Goal: Task Accomplishment & Management: Complete application form

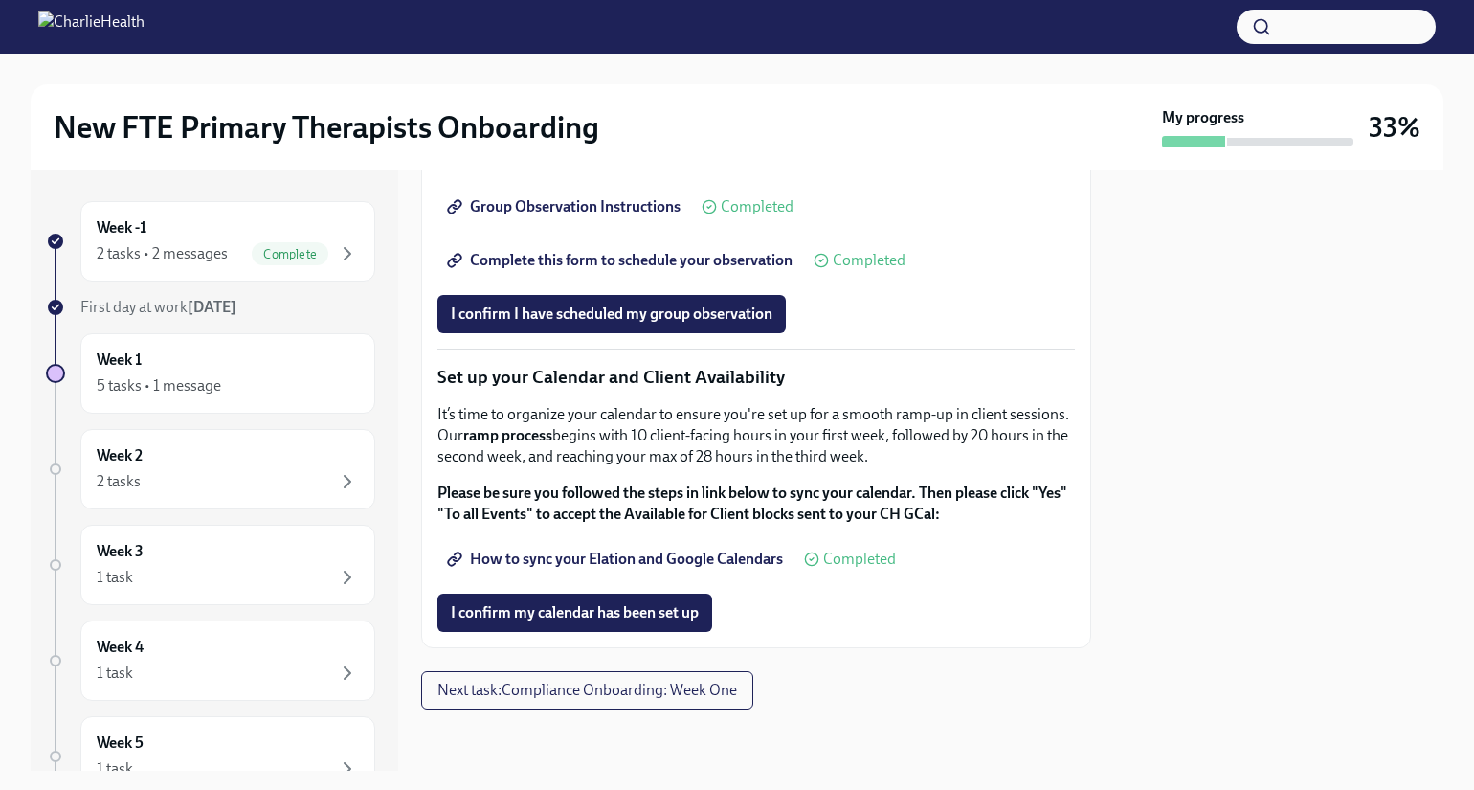
scroll to position [3005, 0]
click at [197, 374] on div "5 tasks • 1 message" at bounding box center [228, 385] width 262 height 23
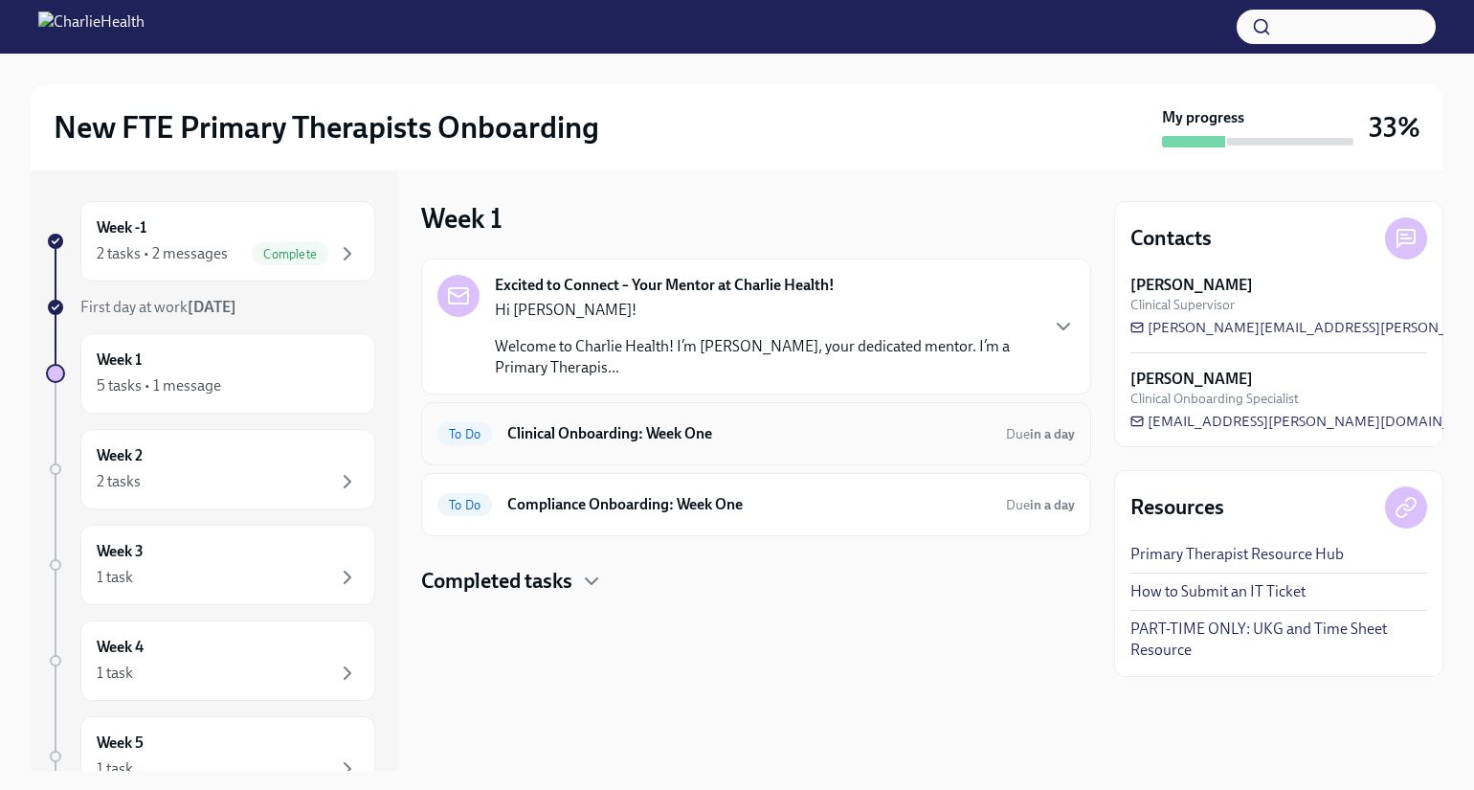
click at [587, 424] on h6 "Clinical Onboarding: Week One" at bounding box center [748, 433] width 483 height 21
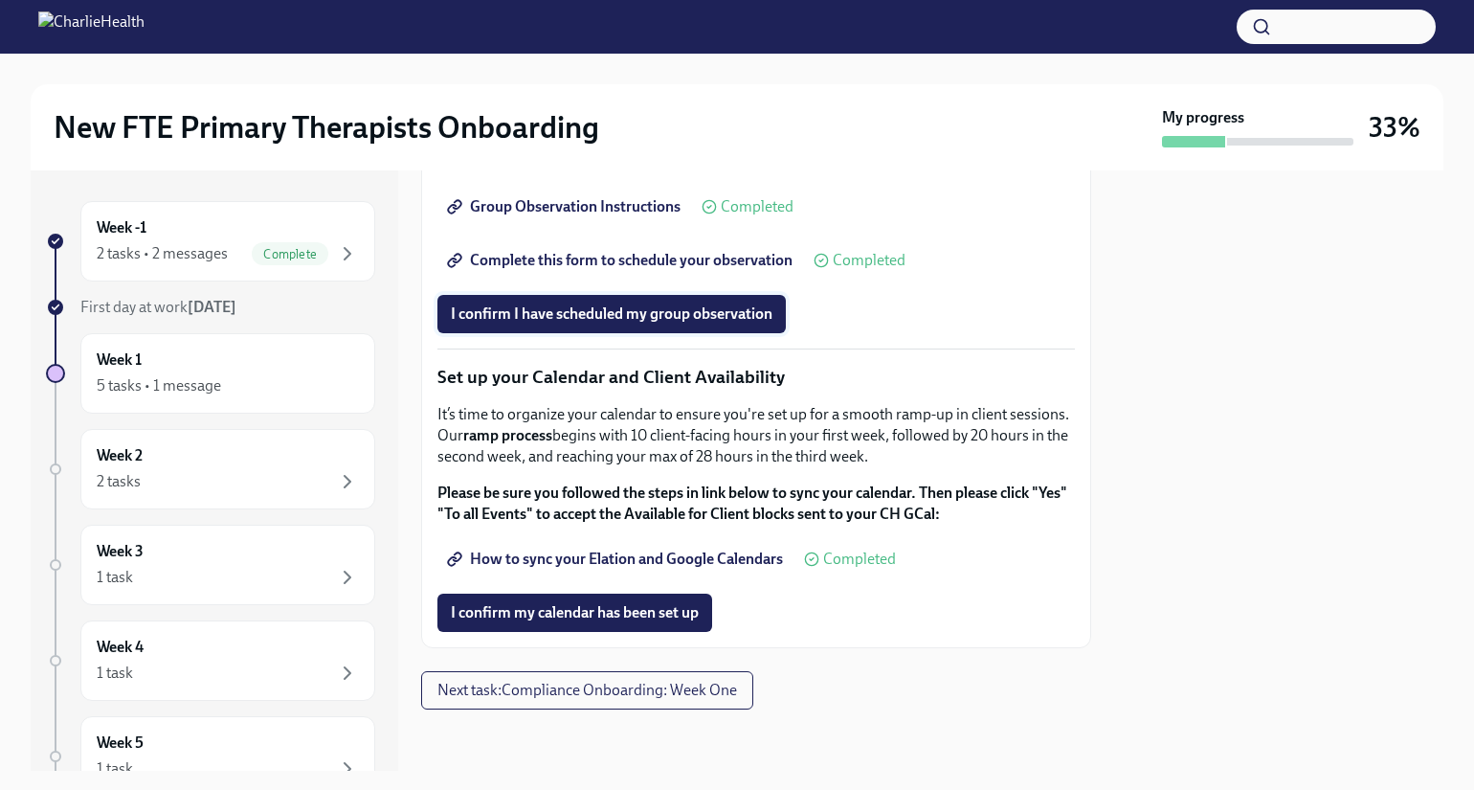
scroll to position [3005, 0]
click at [235, 384] on div "5 tasks • 1 message" at bounding box center [228, 385] width 262 height 23
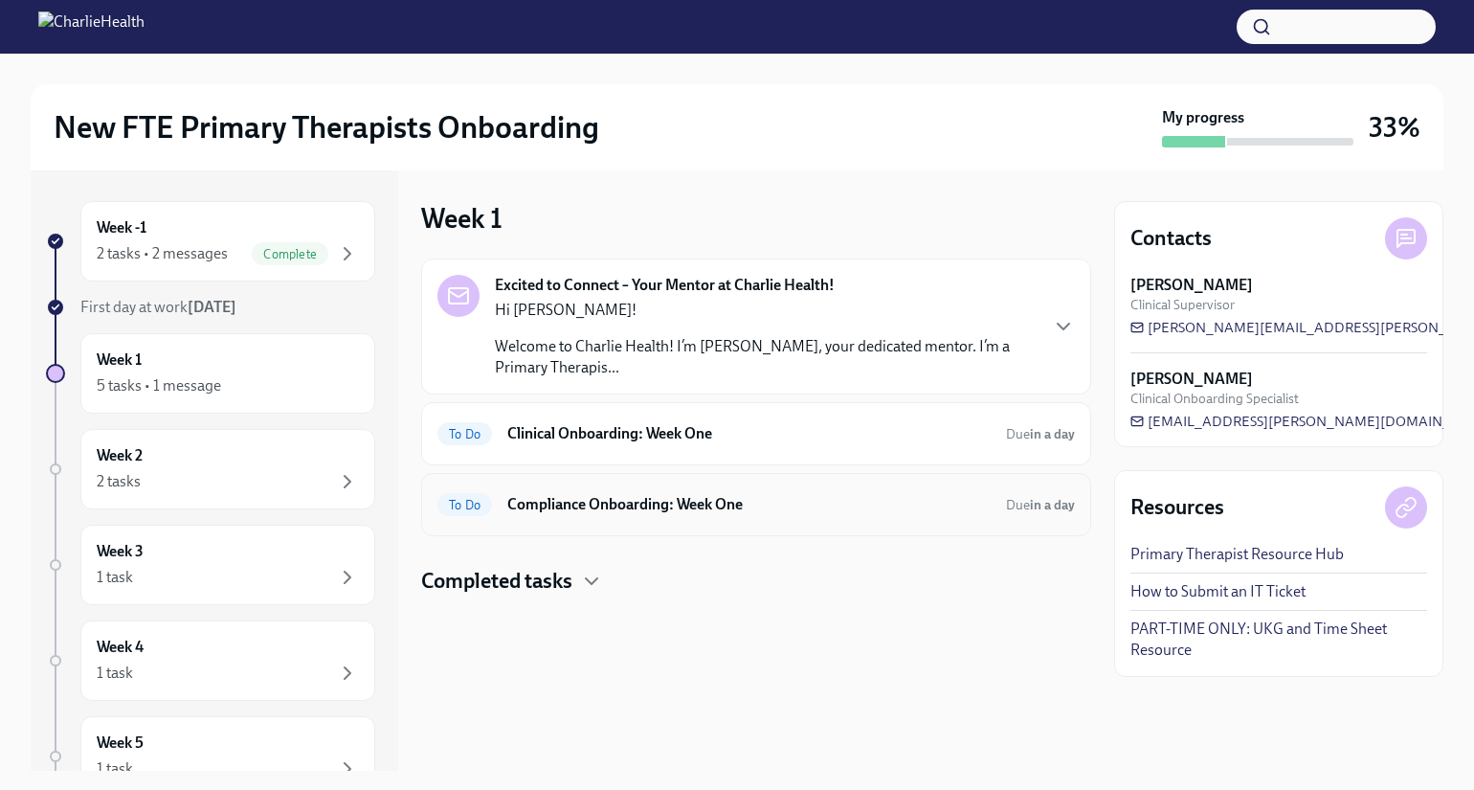
click at [552, 515] on div "To Do Compliance Onboarding: Week One Due in a day" at bounding box center [756, 504] width 638 height 31
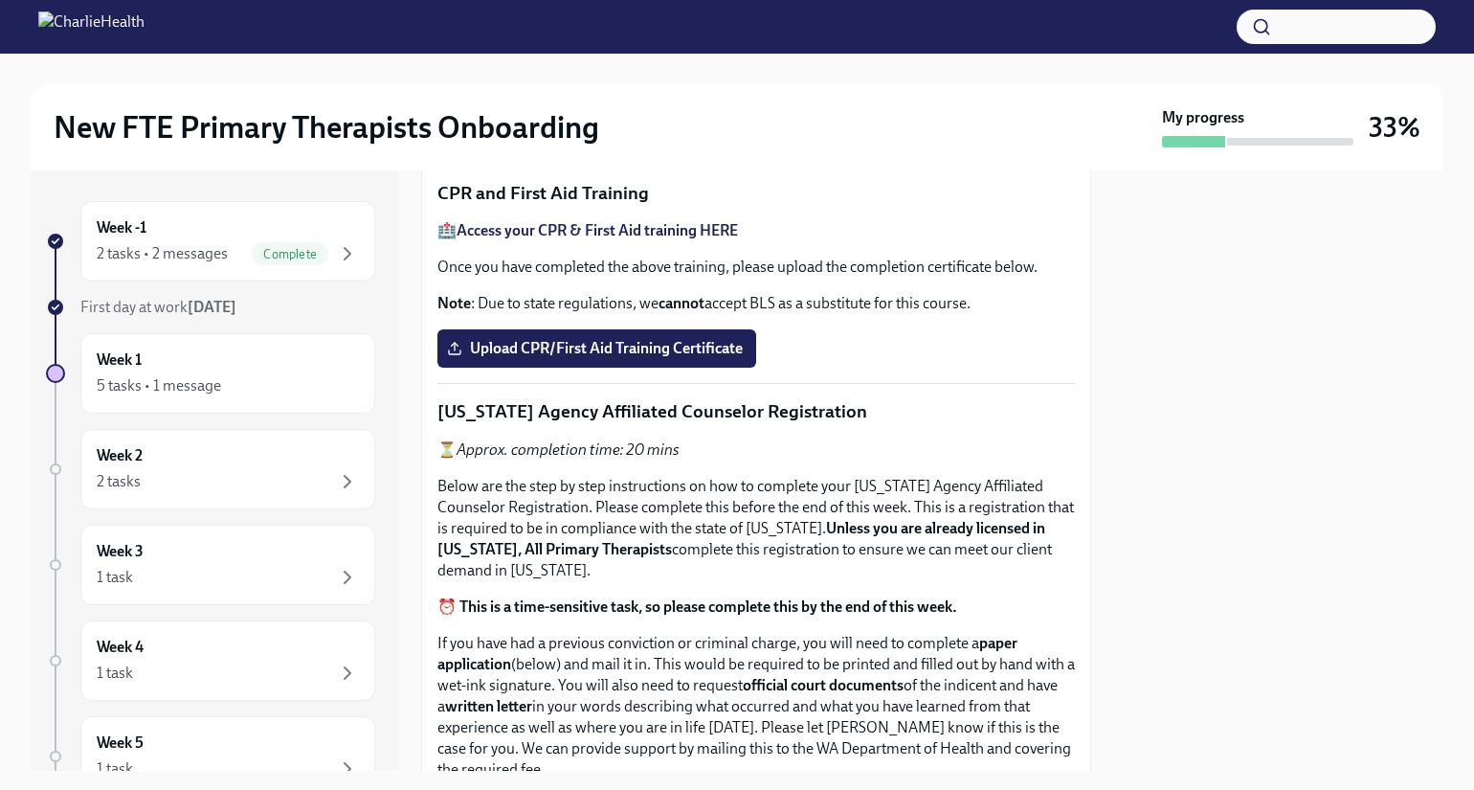
scroll to position [787, 0]
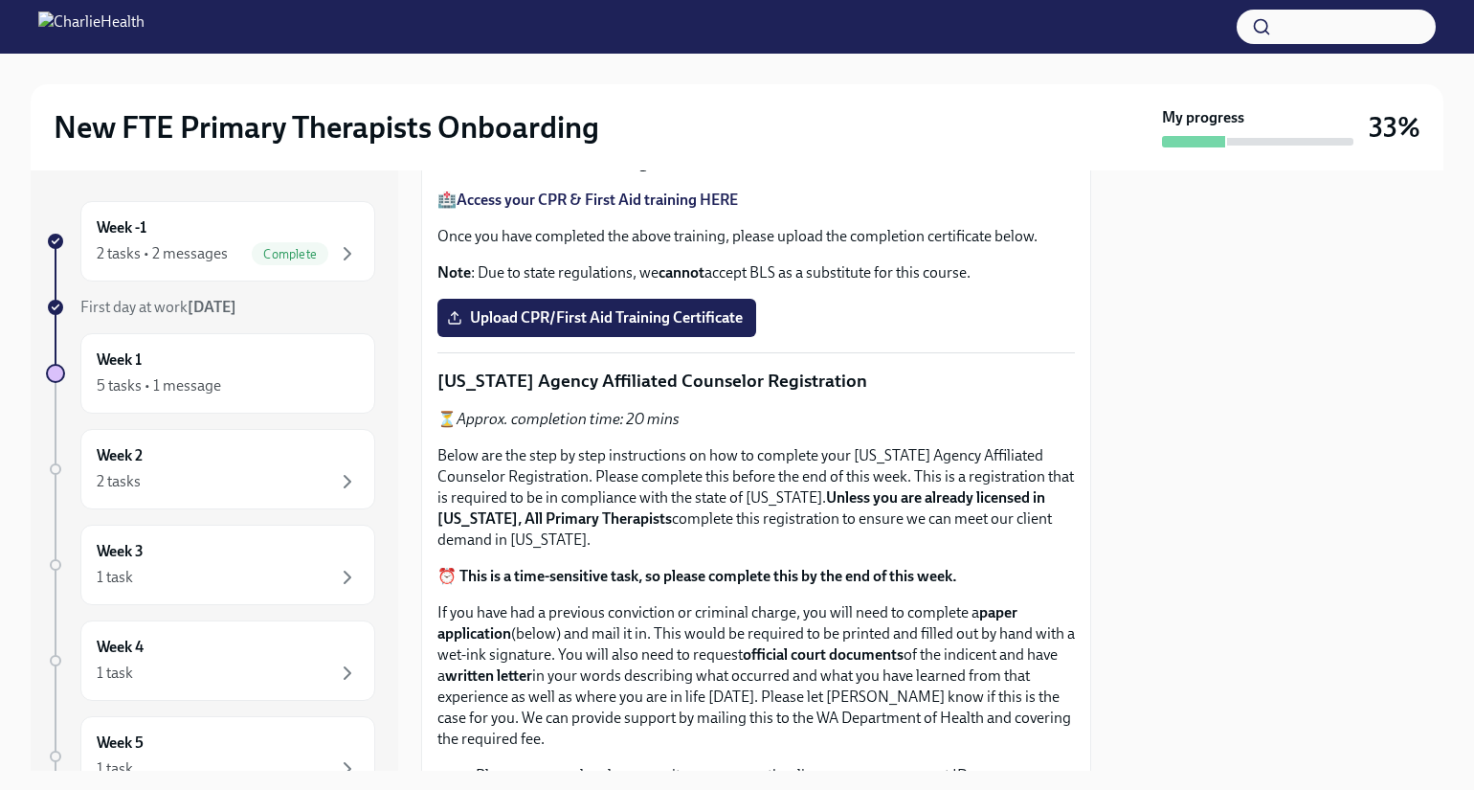
click at [694, 109] on span "Upload the [US_STATE] Telehealth Certificate" at bounding box center [611, 99] width 320 height 19
click at [0, 0] on input "Upload the [US_STATE] Telehealth Certificate" at bounding box center [0, 0] width 0 height 0
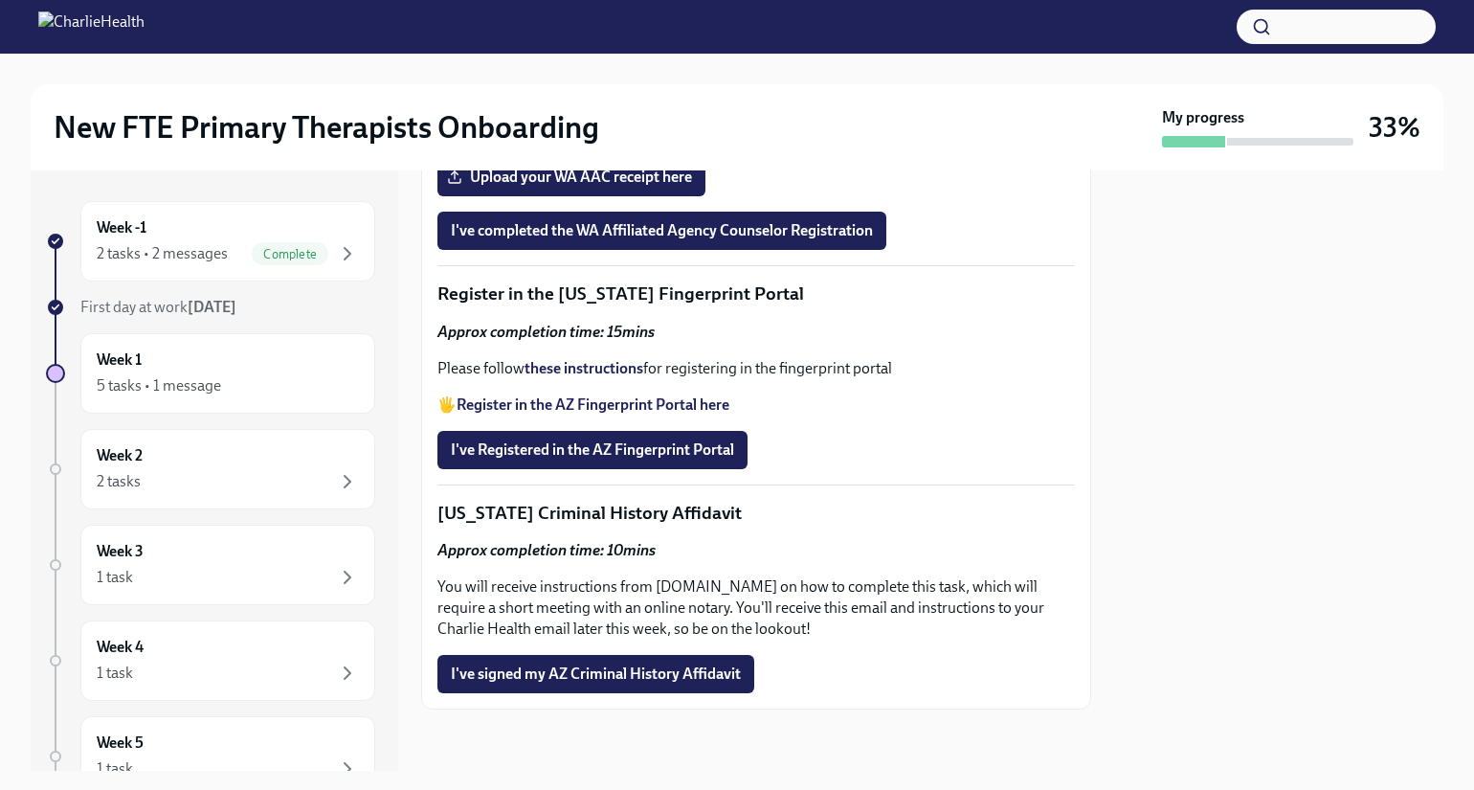
scroll to position [2606, 0]
click at [612, 414] on strong "Register in the AZ Fingerprint Portal here" at bounding box center [593, 404] width 273 height 18
click at [598, 377] on strong "these instructions" at bounding box center [584, 368] width 119 height 18
click at [639, 459] on span "I've Registered in the AZ Fingerprint Portal" at bounding box center [592, 449] width 283 height 19
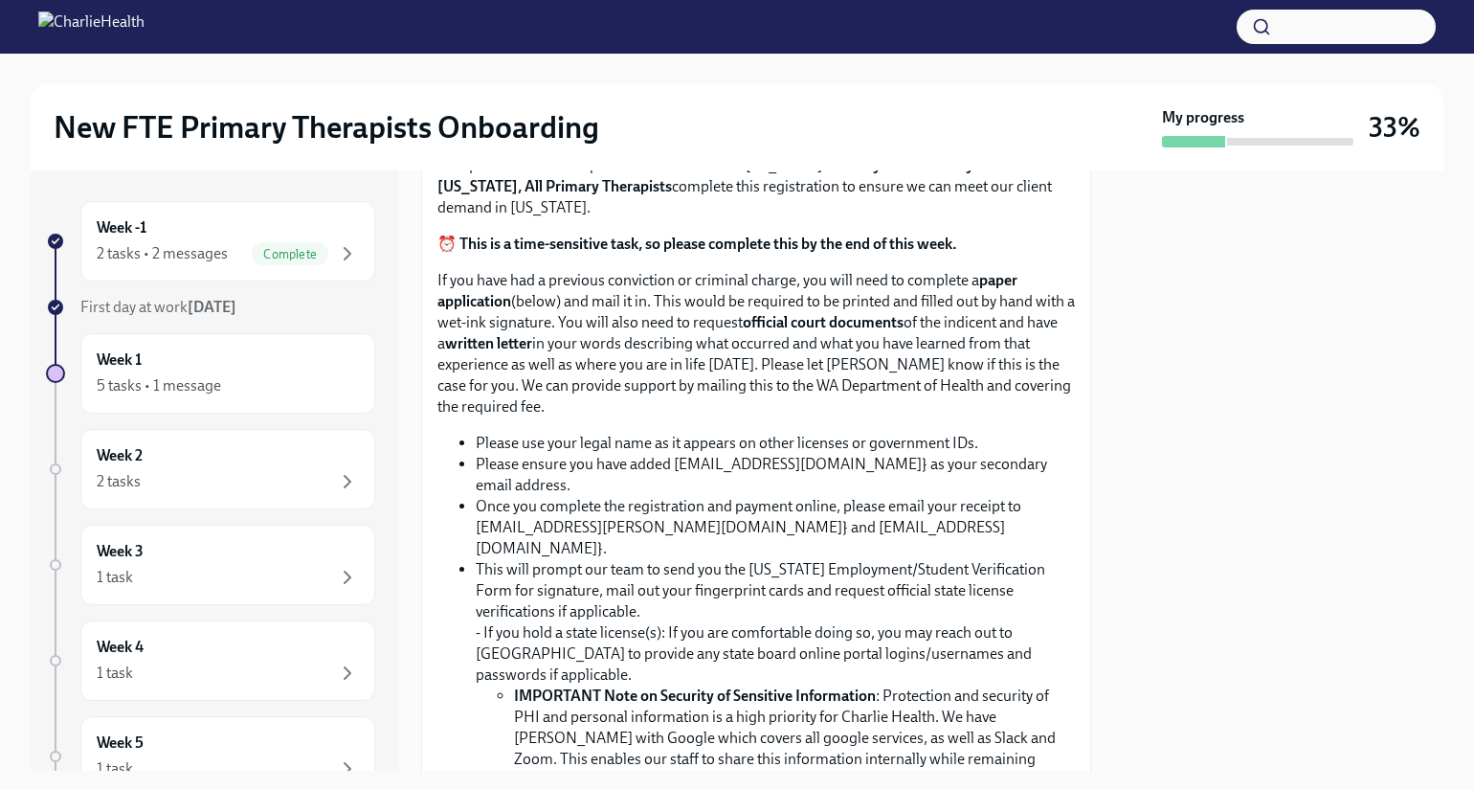
scroll to position [1117, 0]
click at [0, 0] on input "Upload CPR/First Aid Training Certificate" at bounding box center [0, 0] width 0 height 0
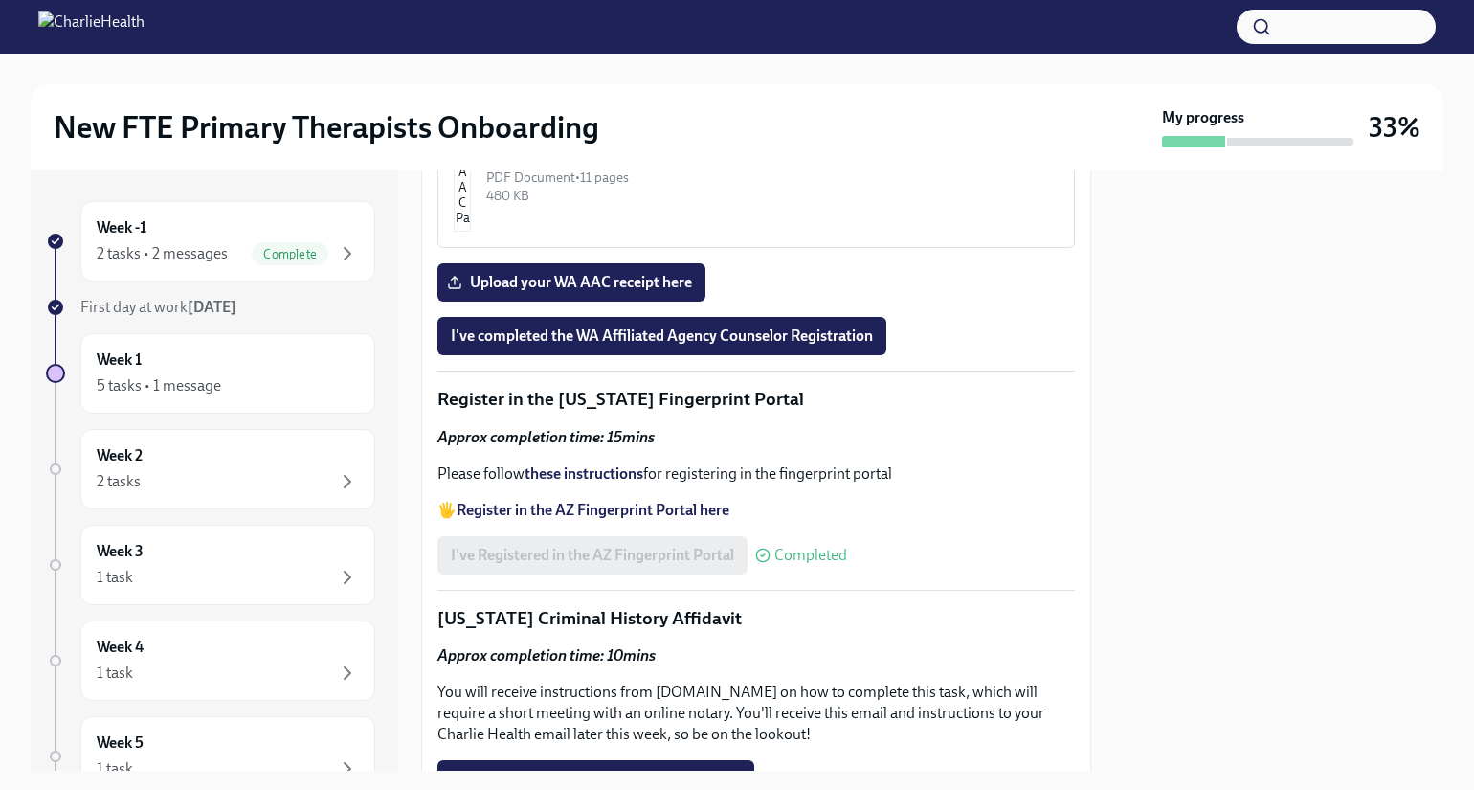
scroll to position [2158, 0]
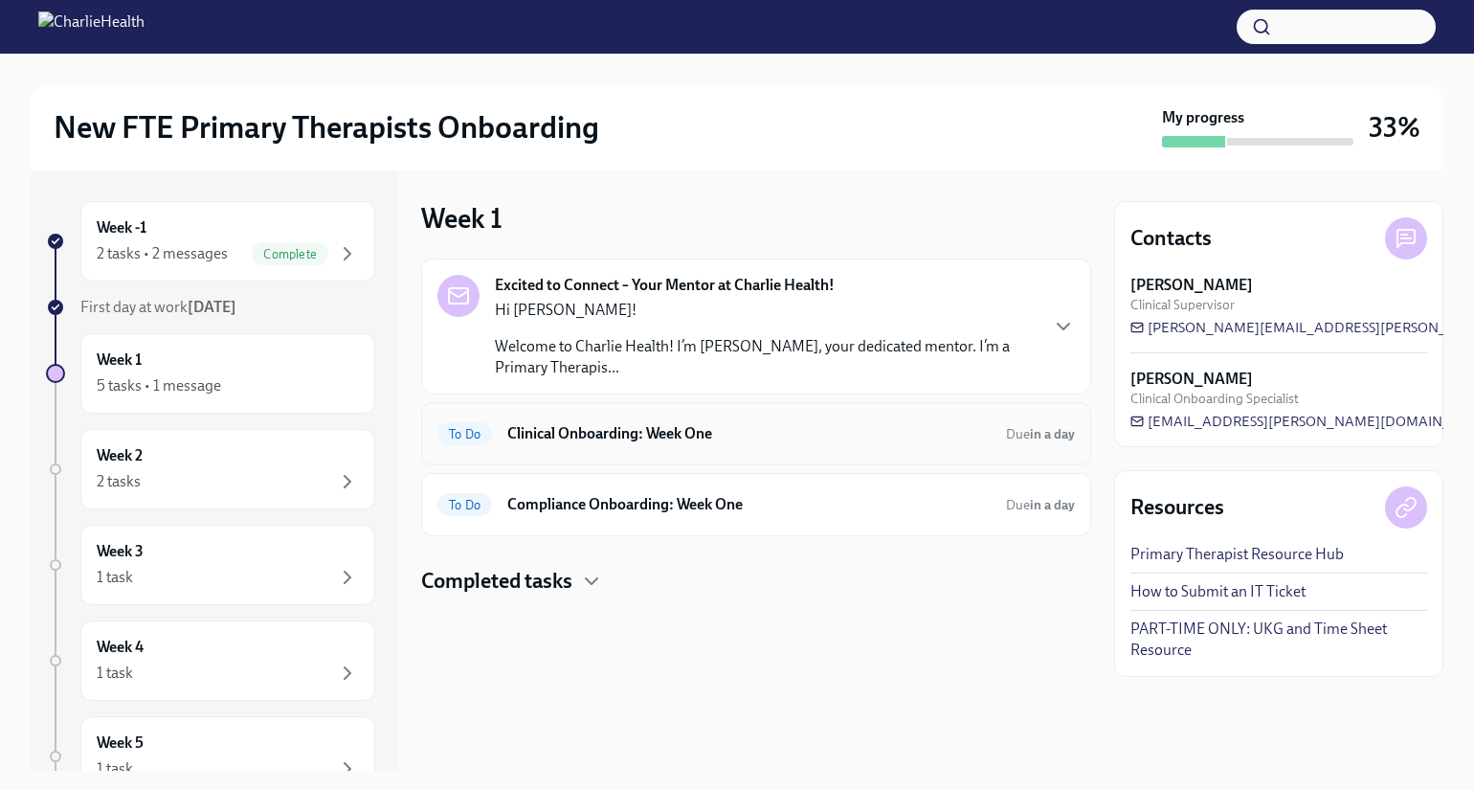
click at [482, 435] on span "To Do" at bounding box center [464, 434] width 55 height 14
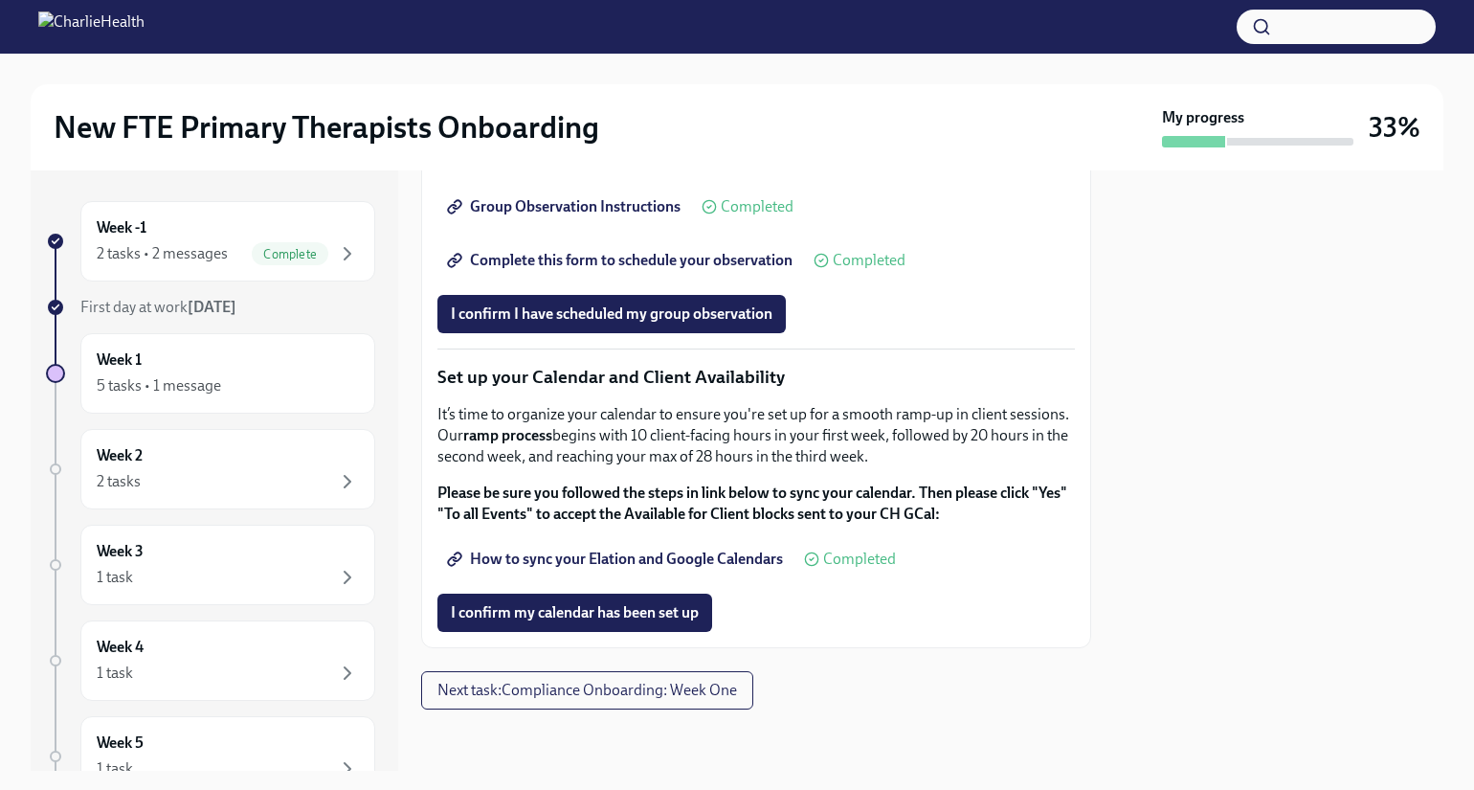
scroll to position [2957, 0]
click at [592, 270] on span "Complete this form to schedule your observation" at bounding box center [622, 260] width 342 height 19
click at [607, 704] on button "Next task : Compliance Onboarding: Week One" at bounding box center [587, 690] width 332 height 38
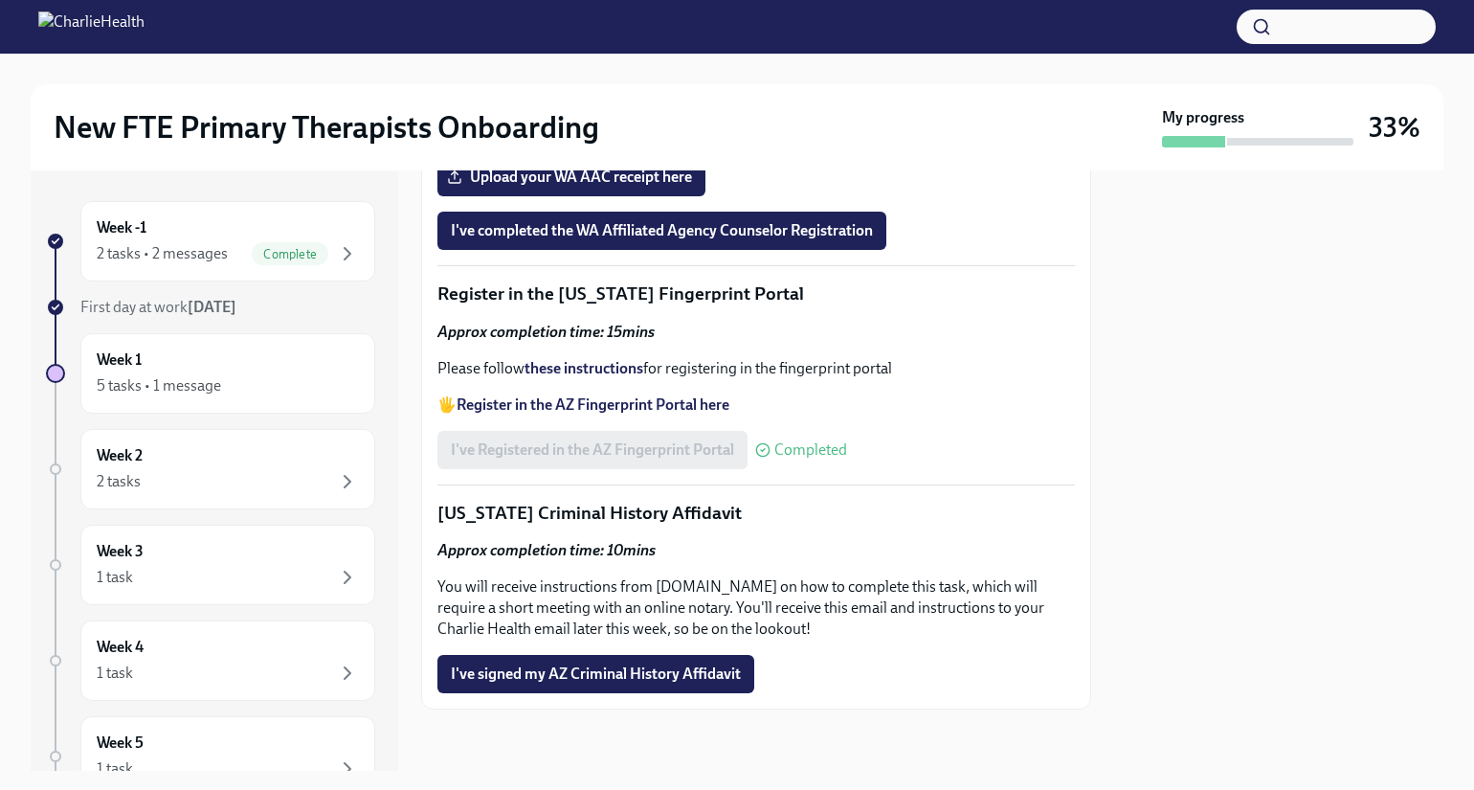
scroll to position [2249, 0]
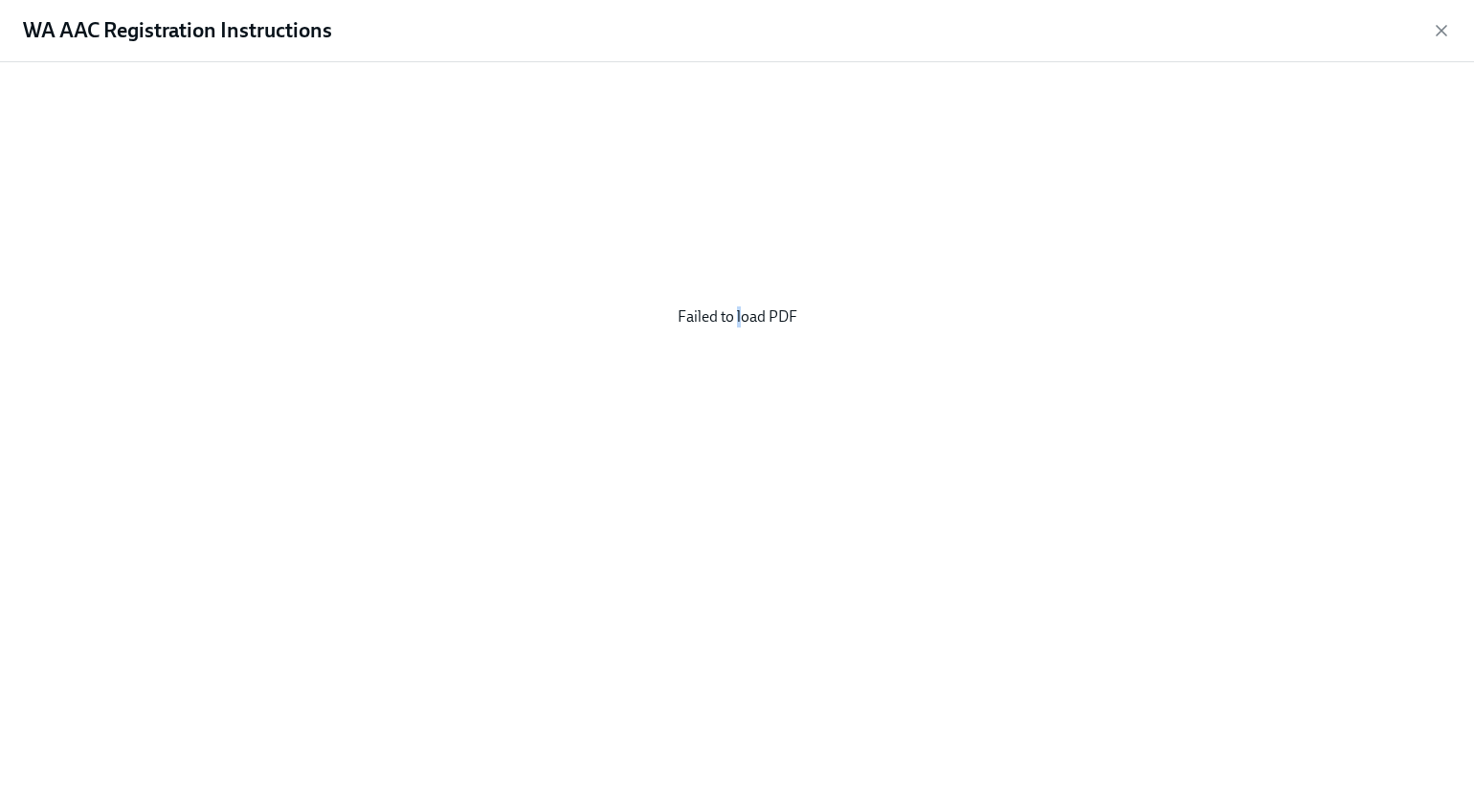
click at [736, 318] on div "Failed to load PDF" at bounding box center [737, 317] width 1413 height 479
click at [735, 324] on div "Failed to load PDF" at bounding box center [737, 317] width 1413 height 479
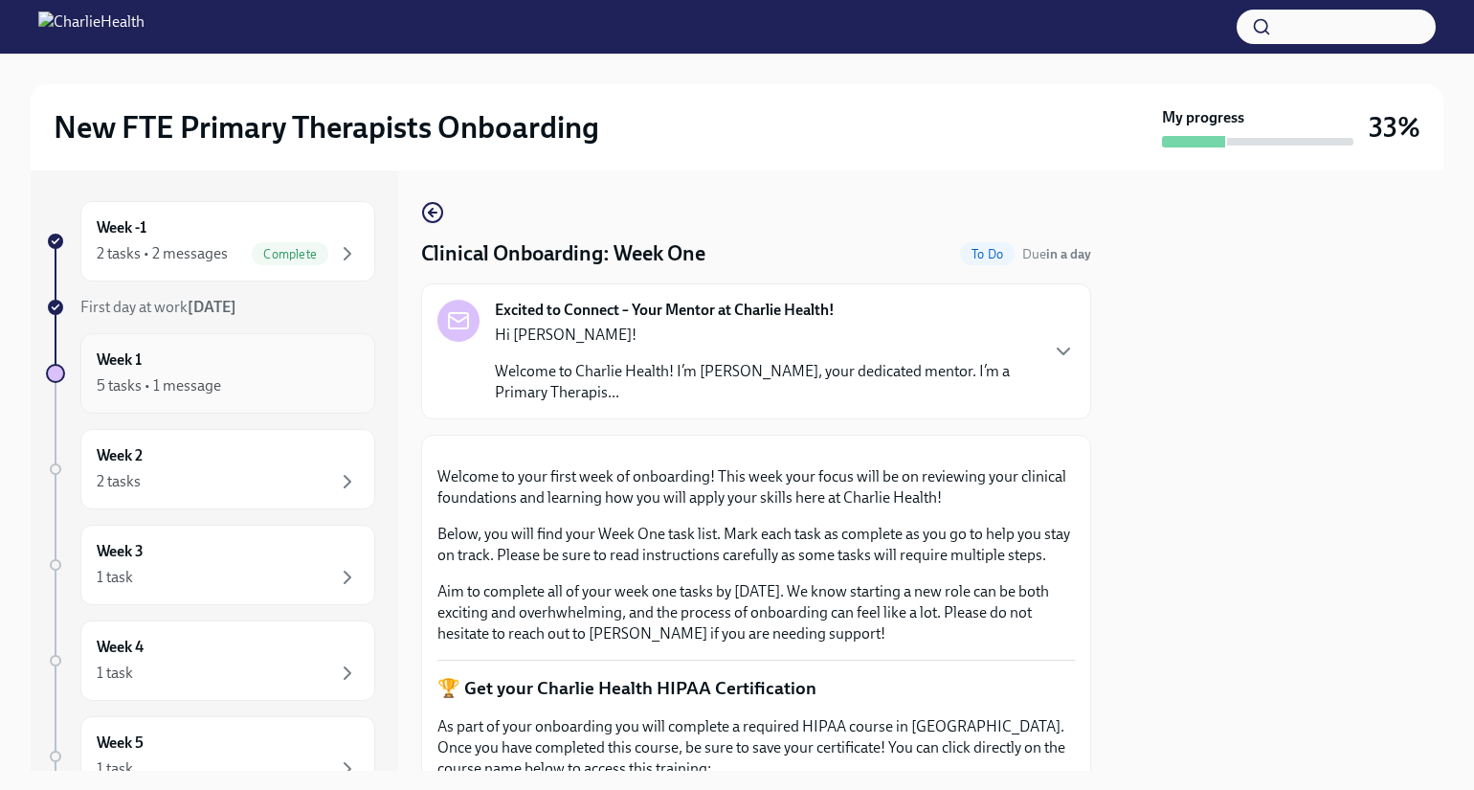
click at [288, 386] on div "5 tasks • 1 message" at bounding box center [228, 385] width 262 height 23
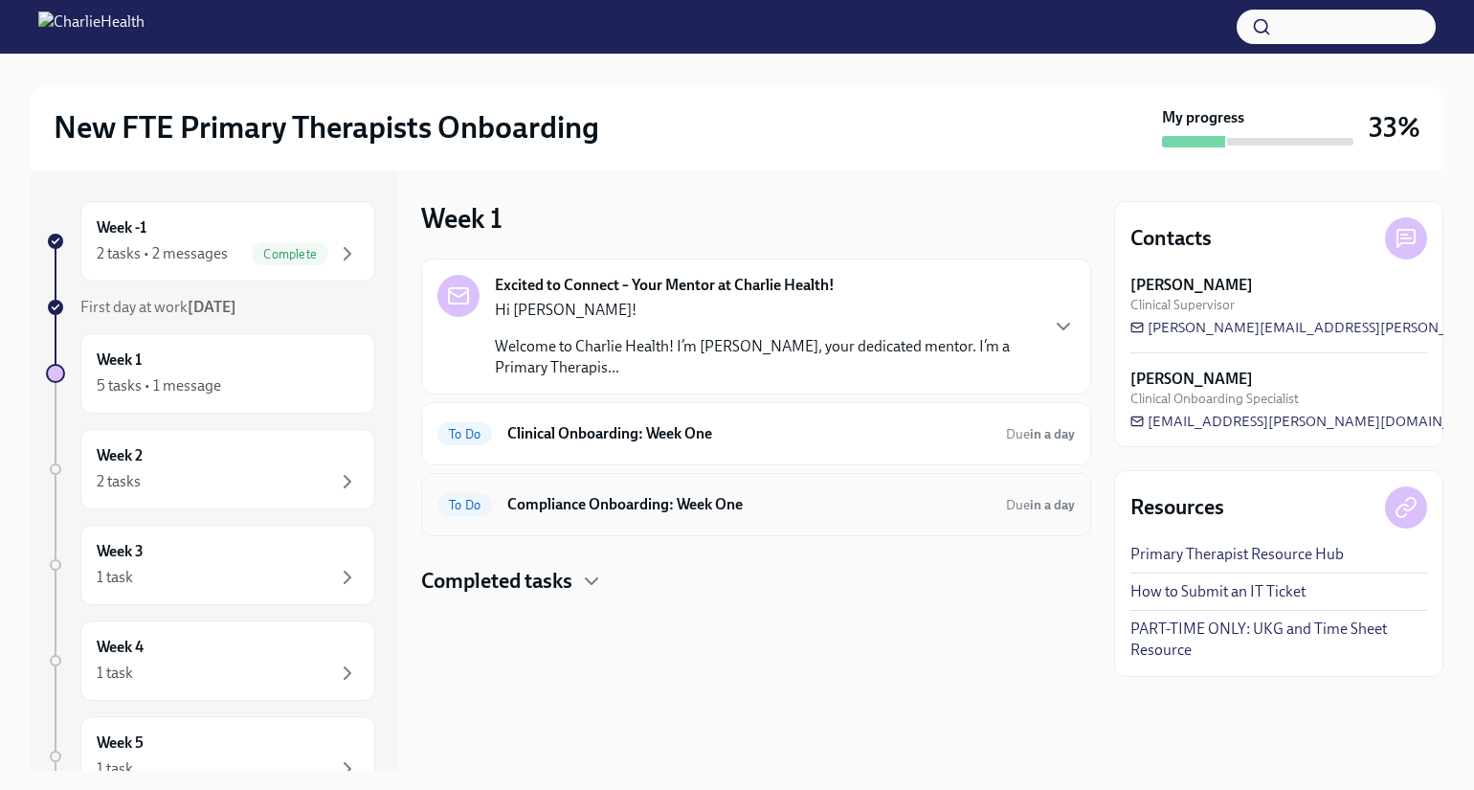
click at [575, 498] on h6 "Compliance Onboarding: Week One" at bounding box center [748, 504] width 483 height 21
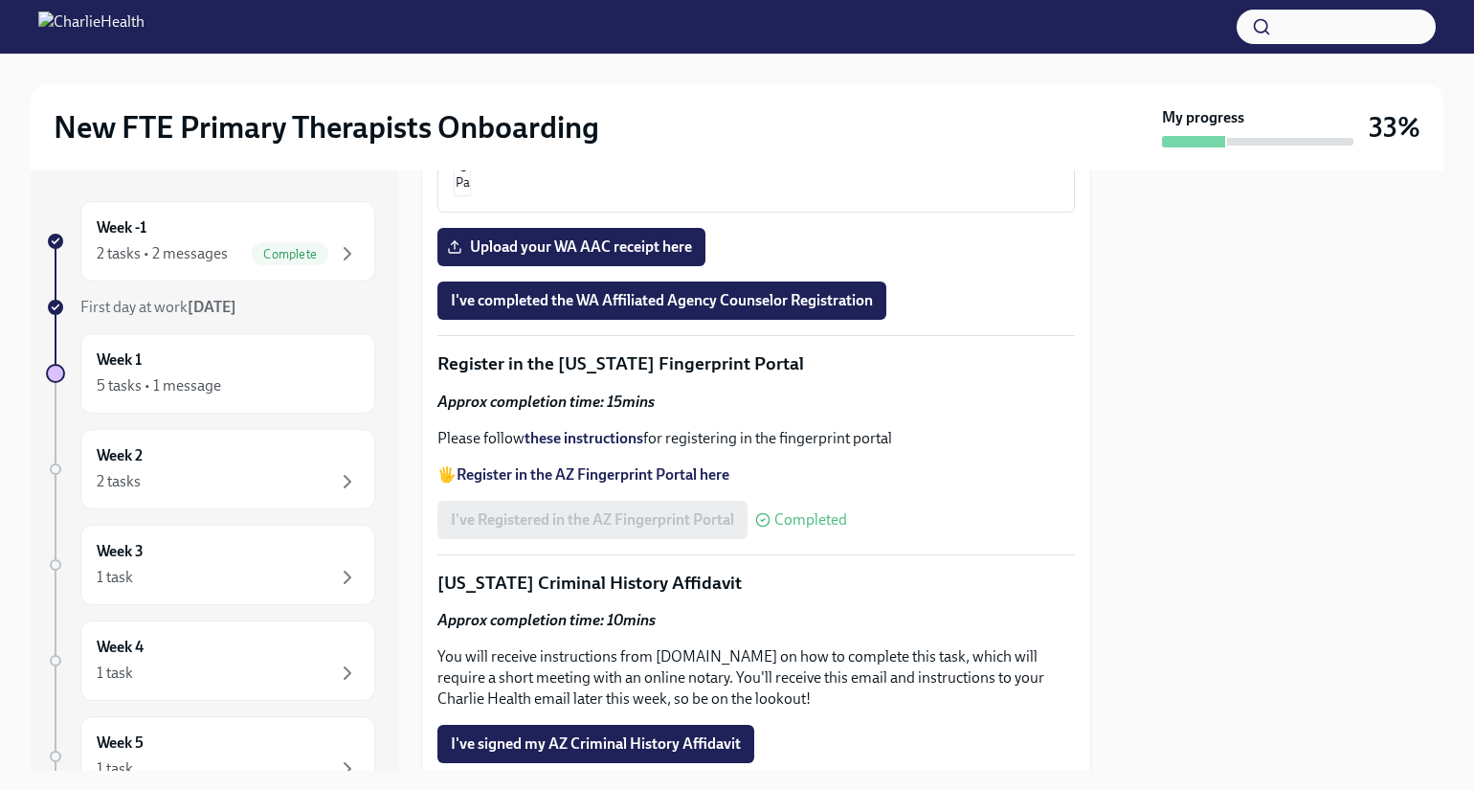
scroll to position [2158, 0]
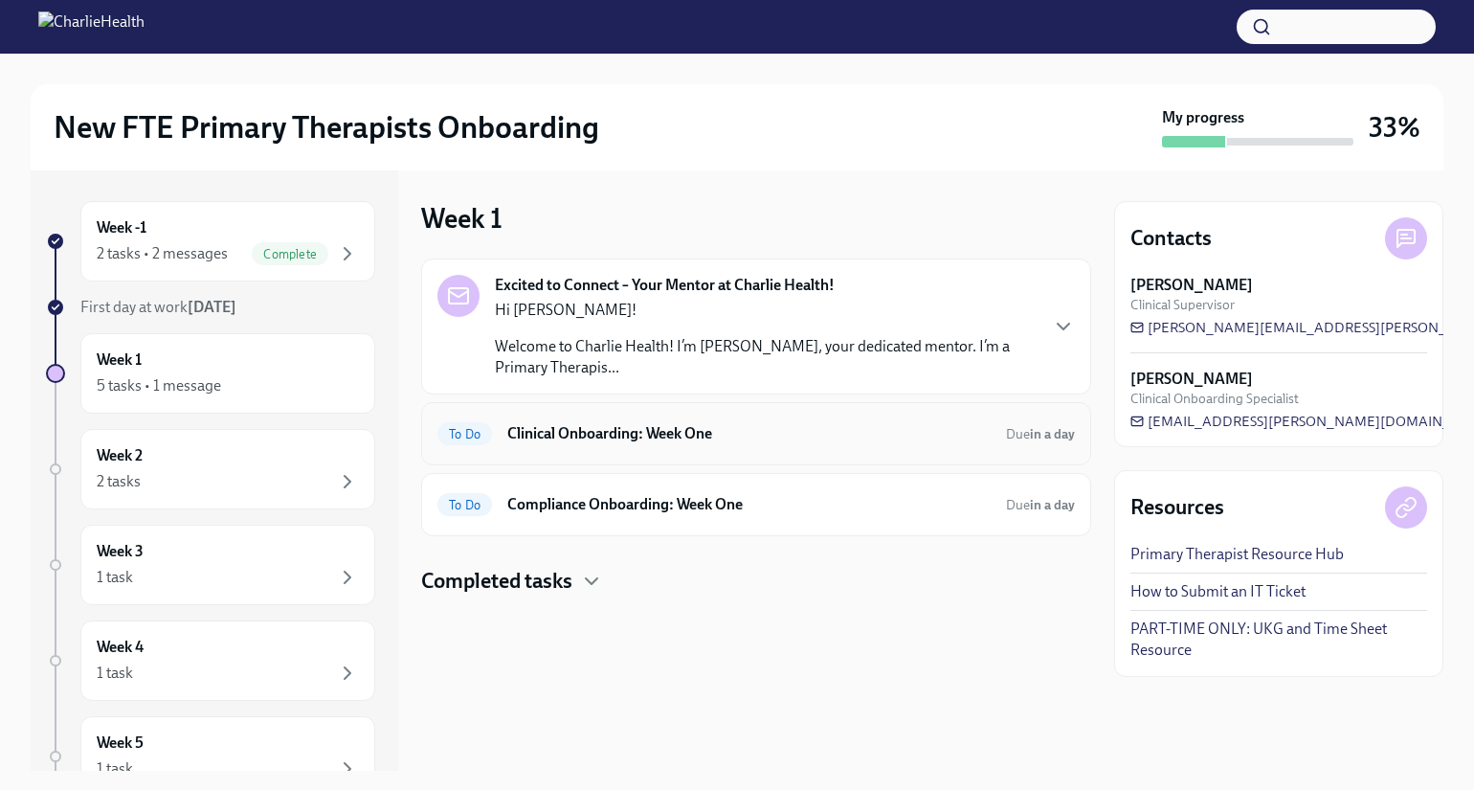
click at [647, 448] on div "To Do Clinical Onboarding: Week One Due in a day" at bounding box center [756, 433] width 638 height 31
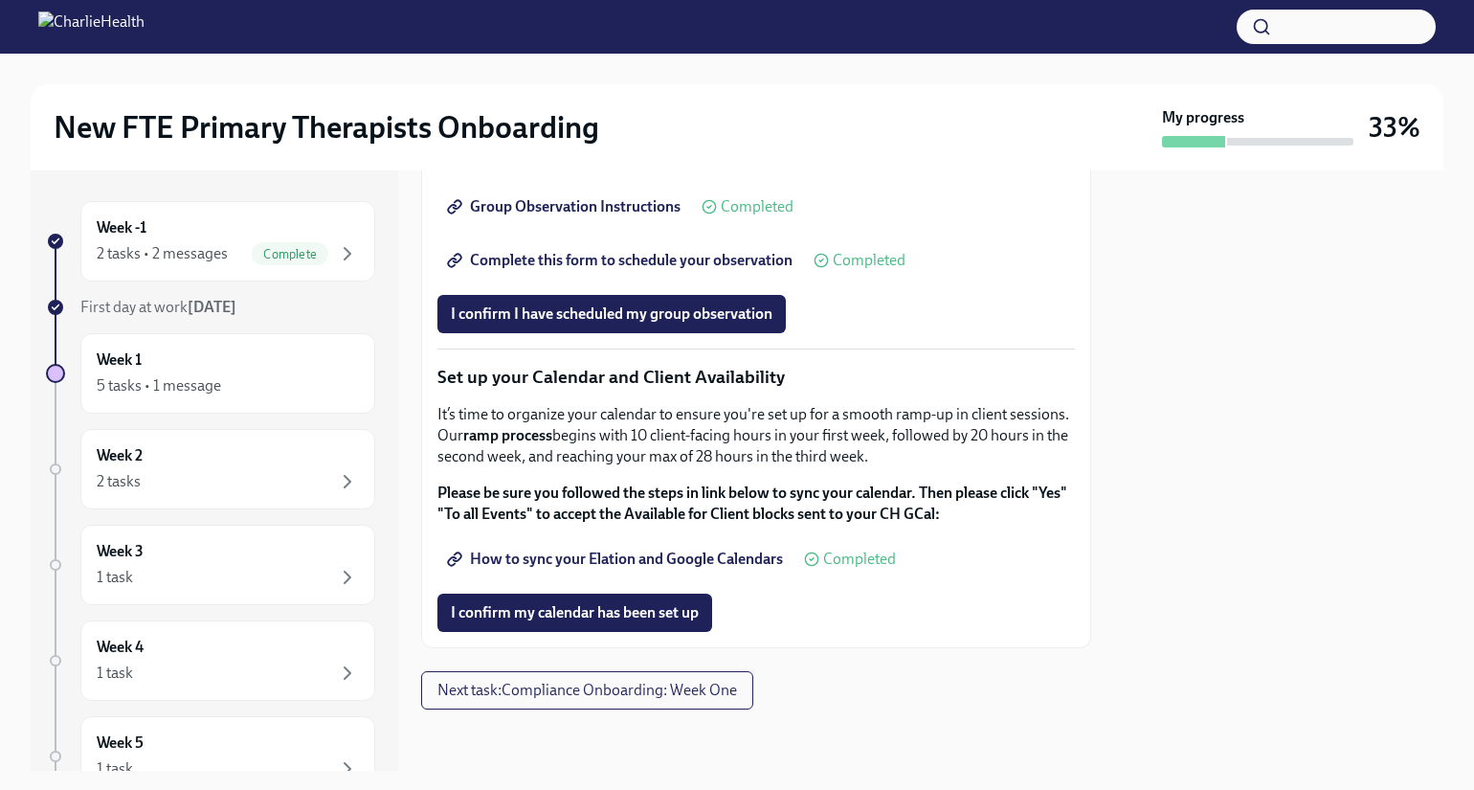
scroll to position [3005, 0]
click at [667, 560] on span "How to sync your Elation and Google Calendars" at bounding box center [617, 558] width 332 height 19
click at [650, 621] on span "I confirm my calendar has been set up" at bounding box center [575, 612] width 248 height 19
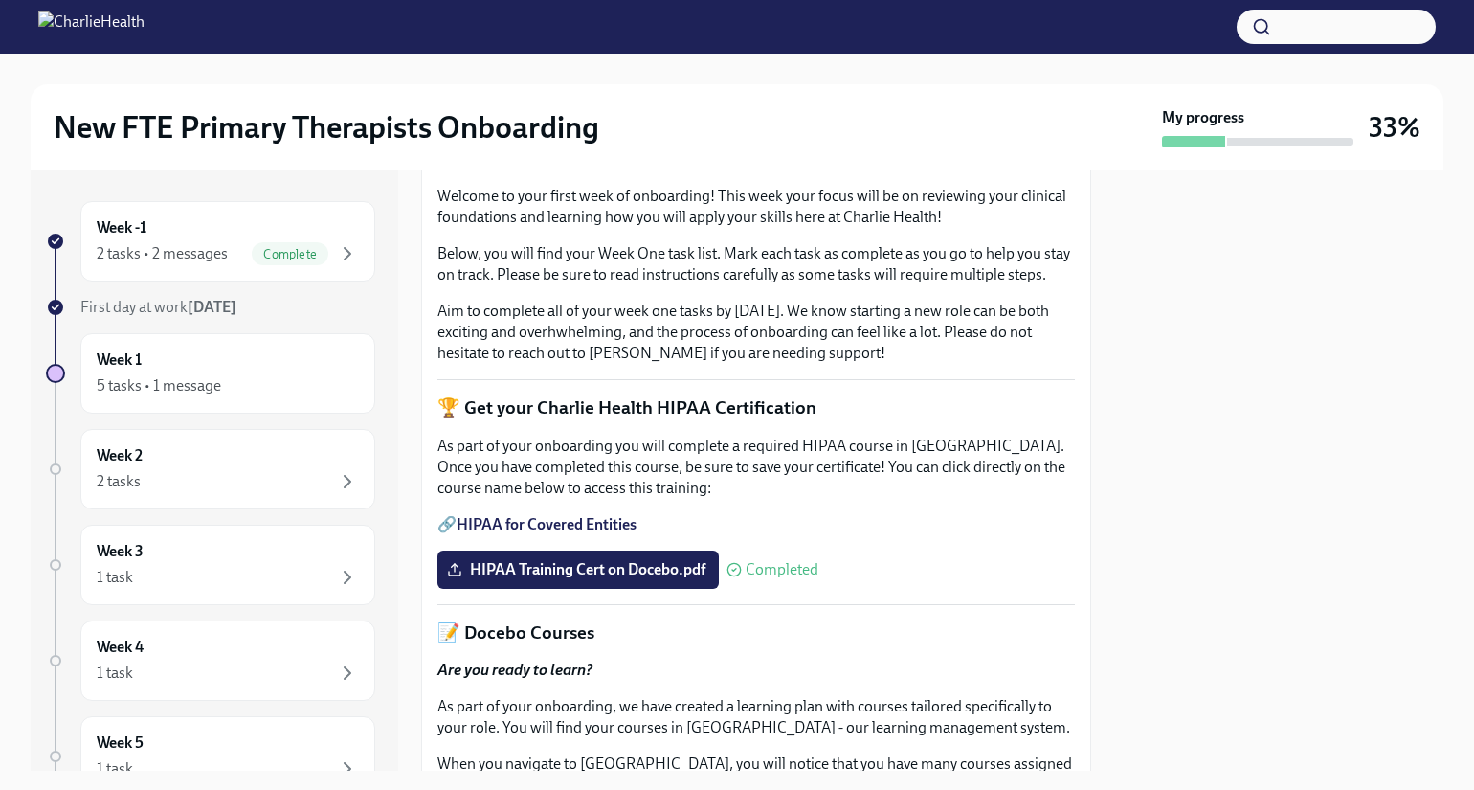
scroll to position [0, 0]
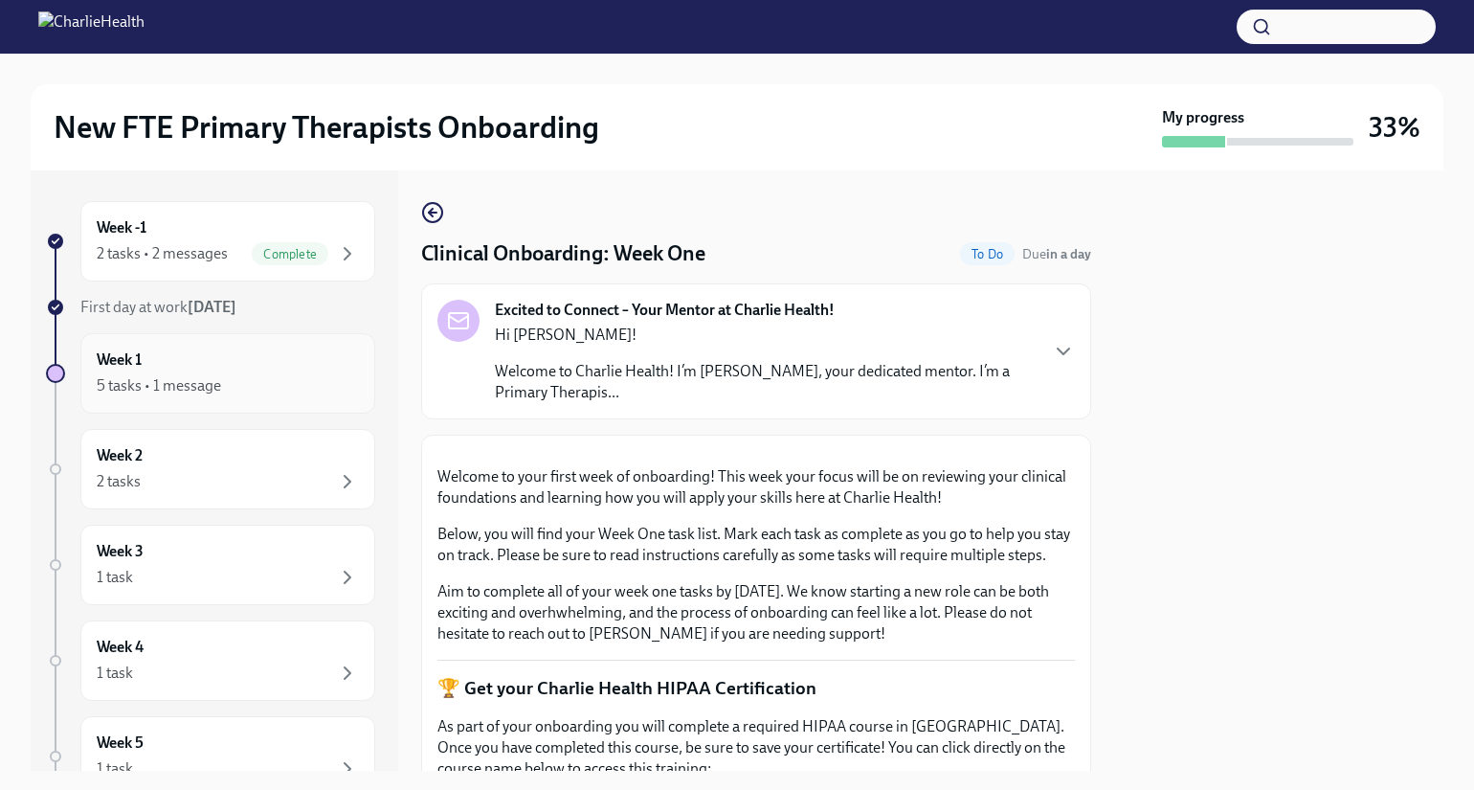
click at [303, 388] on div "5 tasks • 1 message" at bounding box center [228, 385] width 262 height 23
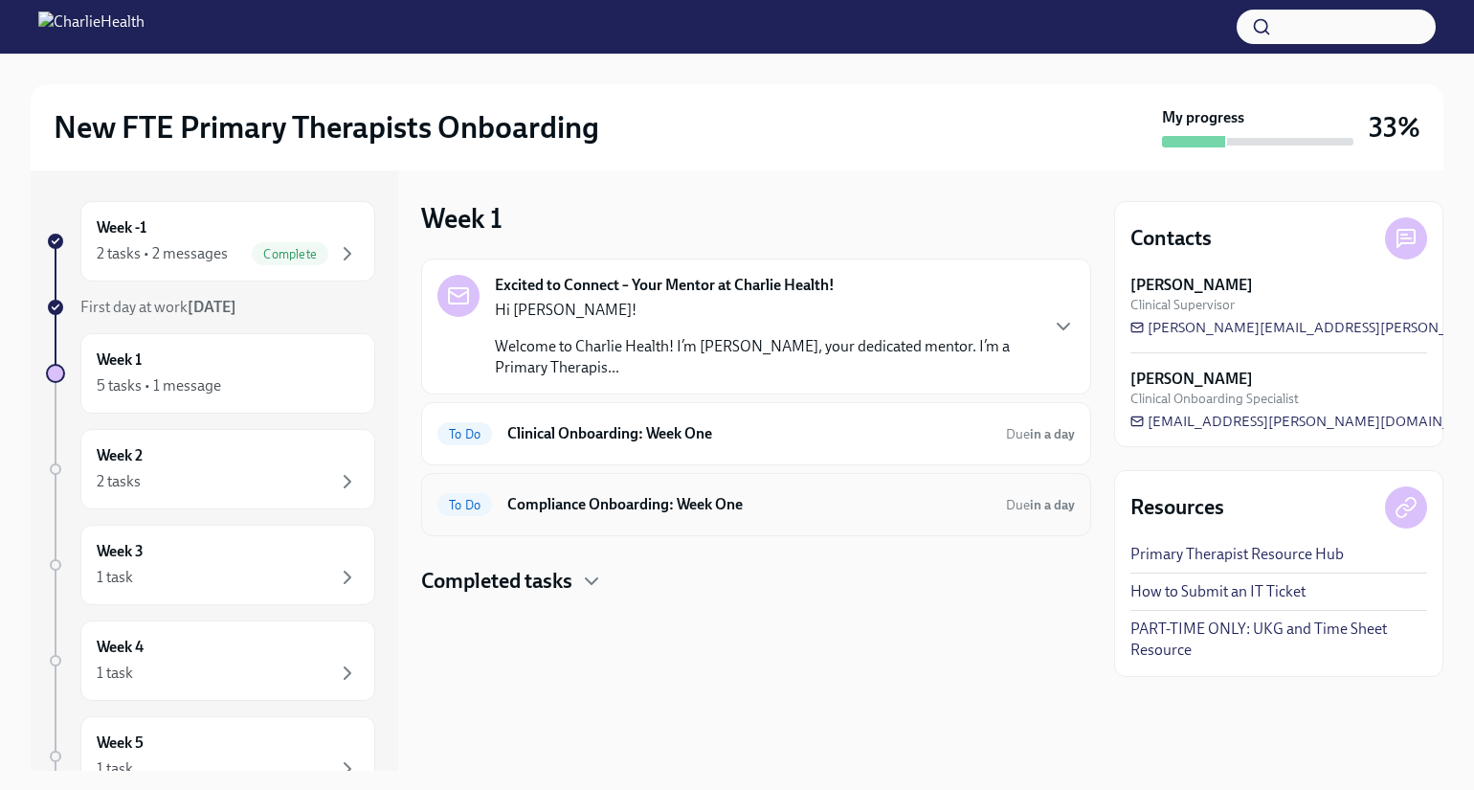
click at [583, 504] on h6 "Compliance Onboarding: Week One" at bounding box center [748, 504] width 483 height 21
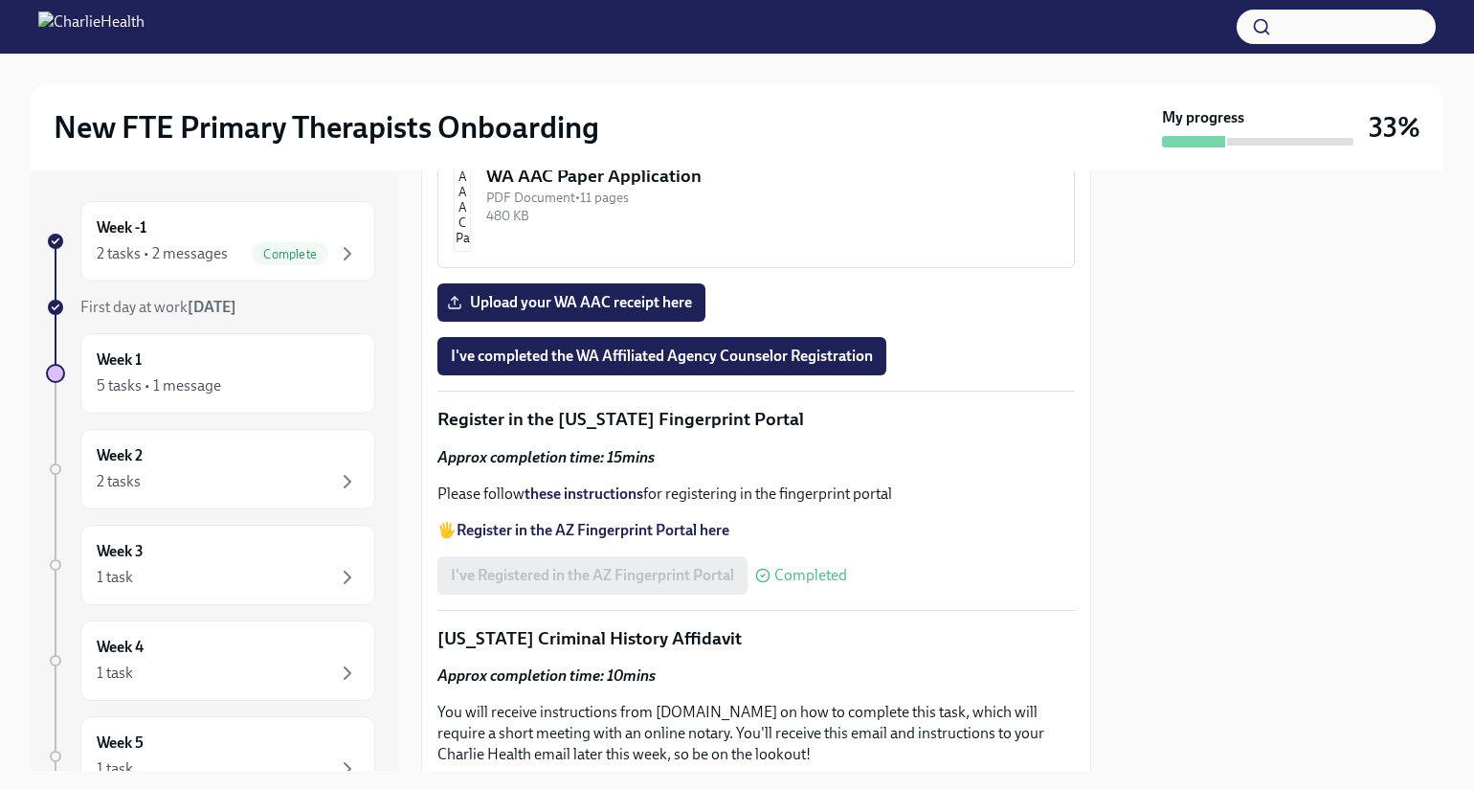
scroll to position [2104, 0]
click at [471, 88] on img "button" at bounding box center [462, 30] width 17 height 115
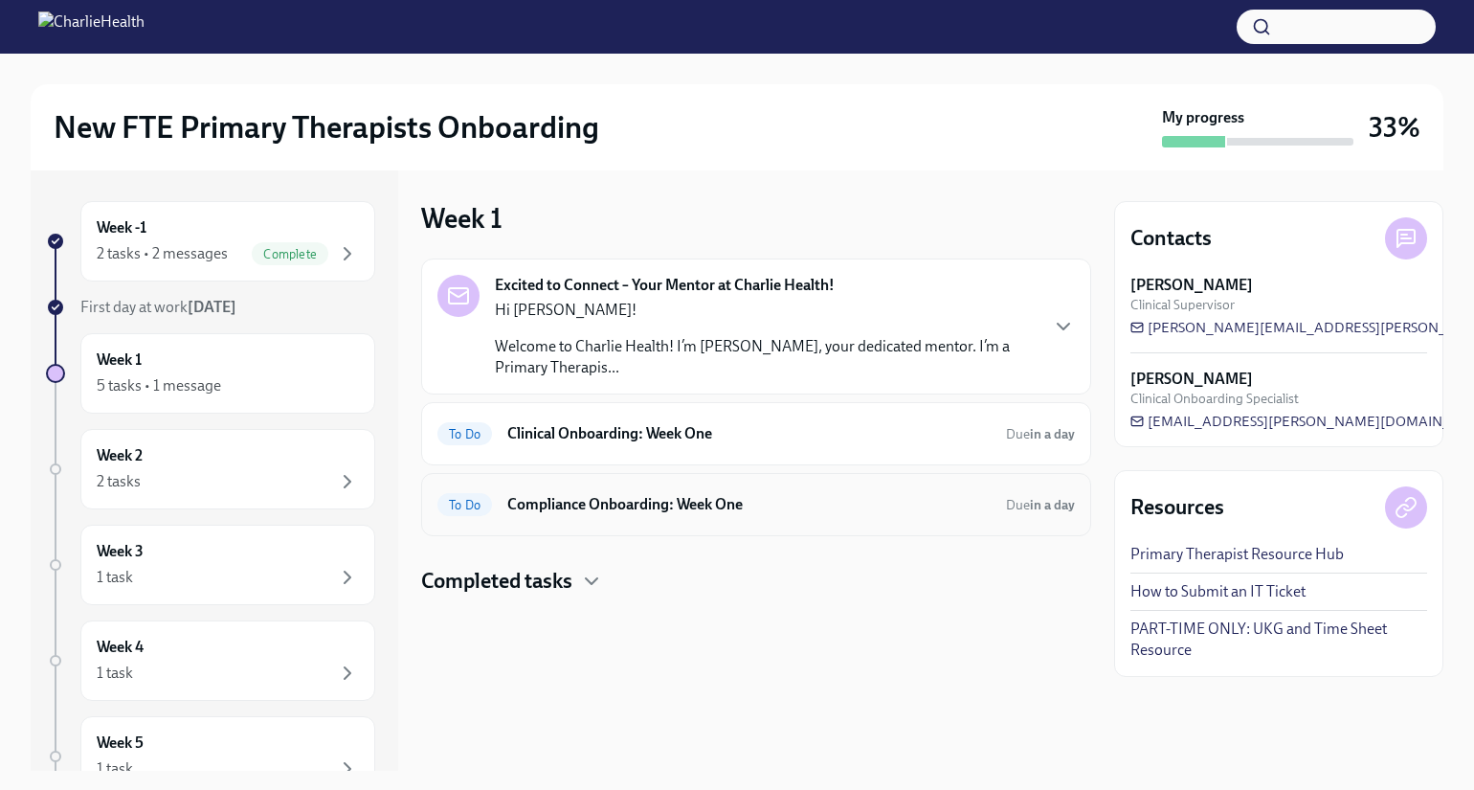
click at [634, 485] on div "To Do Compliance Onboarding: Week One Due in a day" at bounding box center [756, 504] width 670 height 63
click at [615, 514] on h6 "Compliance Onboarding: Week One" at bounding box center [748, 504] width 483 height 21
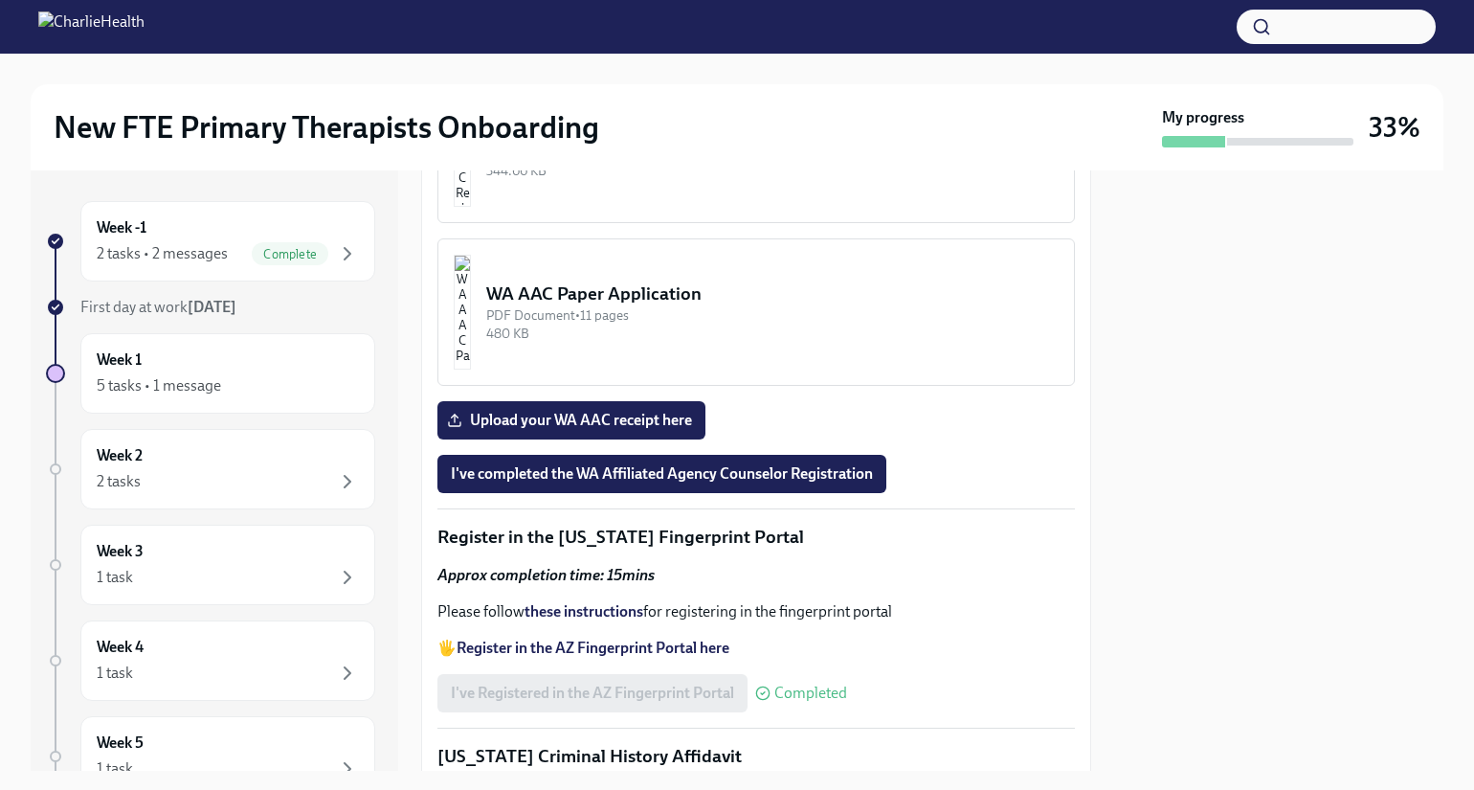
scroll to position [2181, 0]
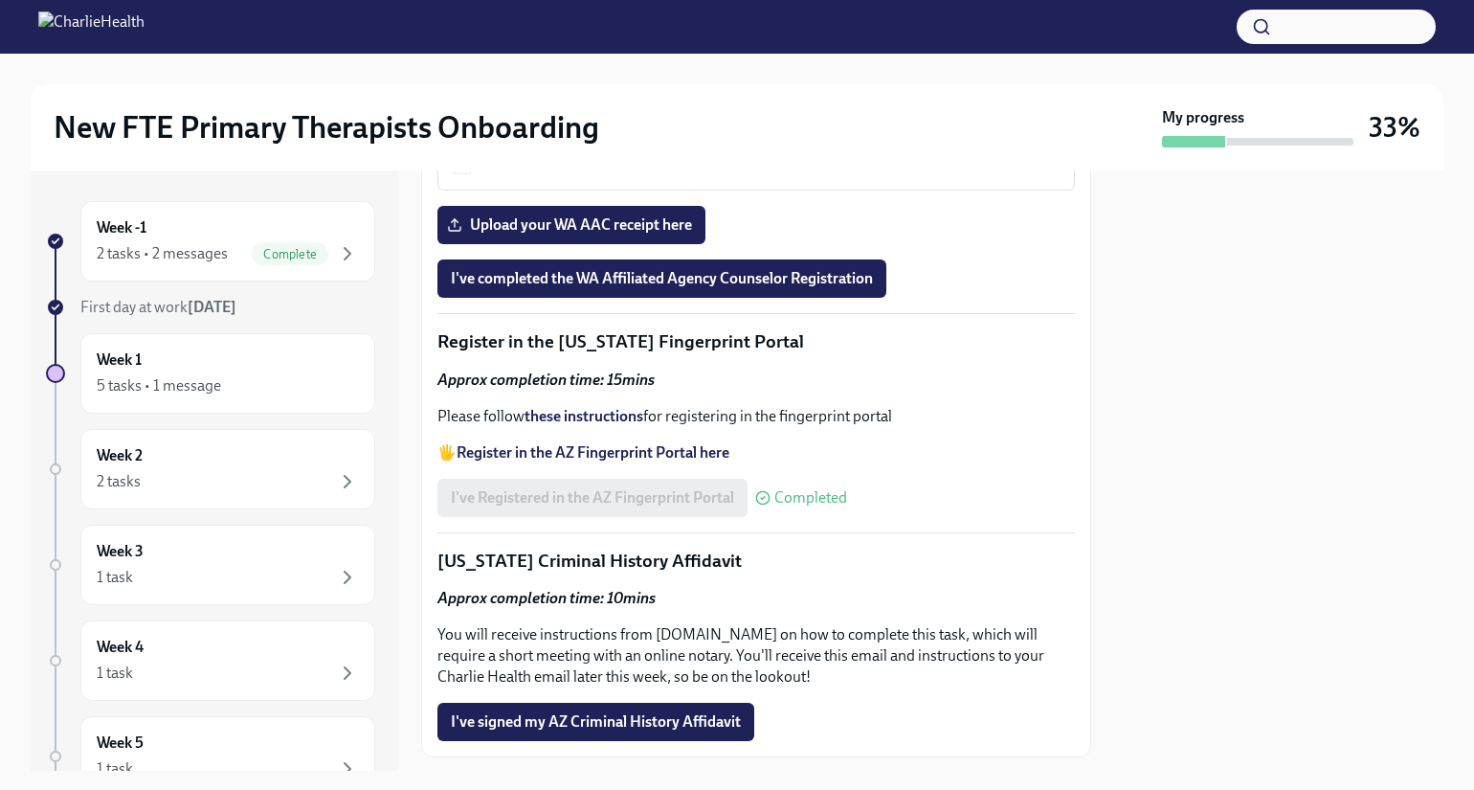
click at [687, 111] on div "WA AAC Paper Application" at bounding box center [772, 98] width 572 height 25
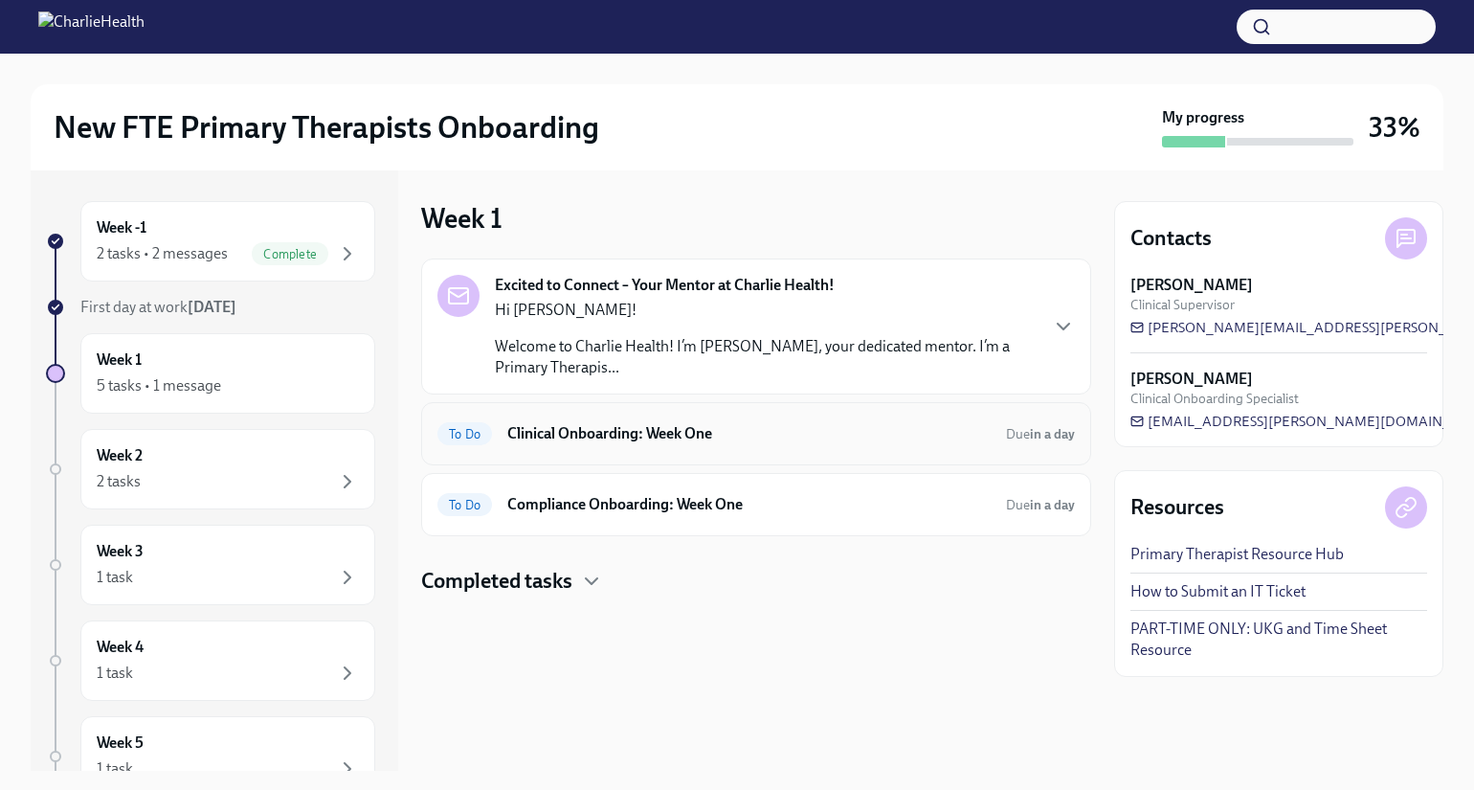
click at [691, 448] on div "To Do Clinical Onboarding: Week One Due in a day" at bounding box center [756, 433] width 638 height 31
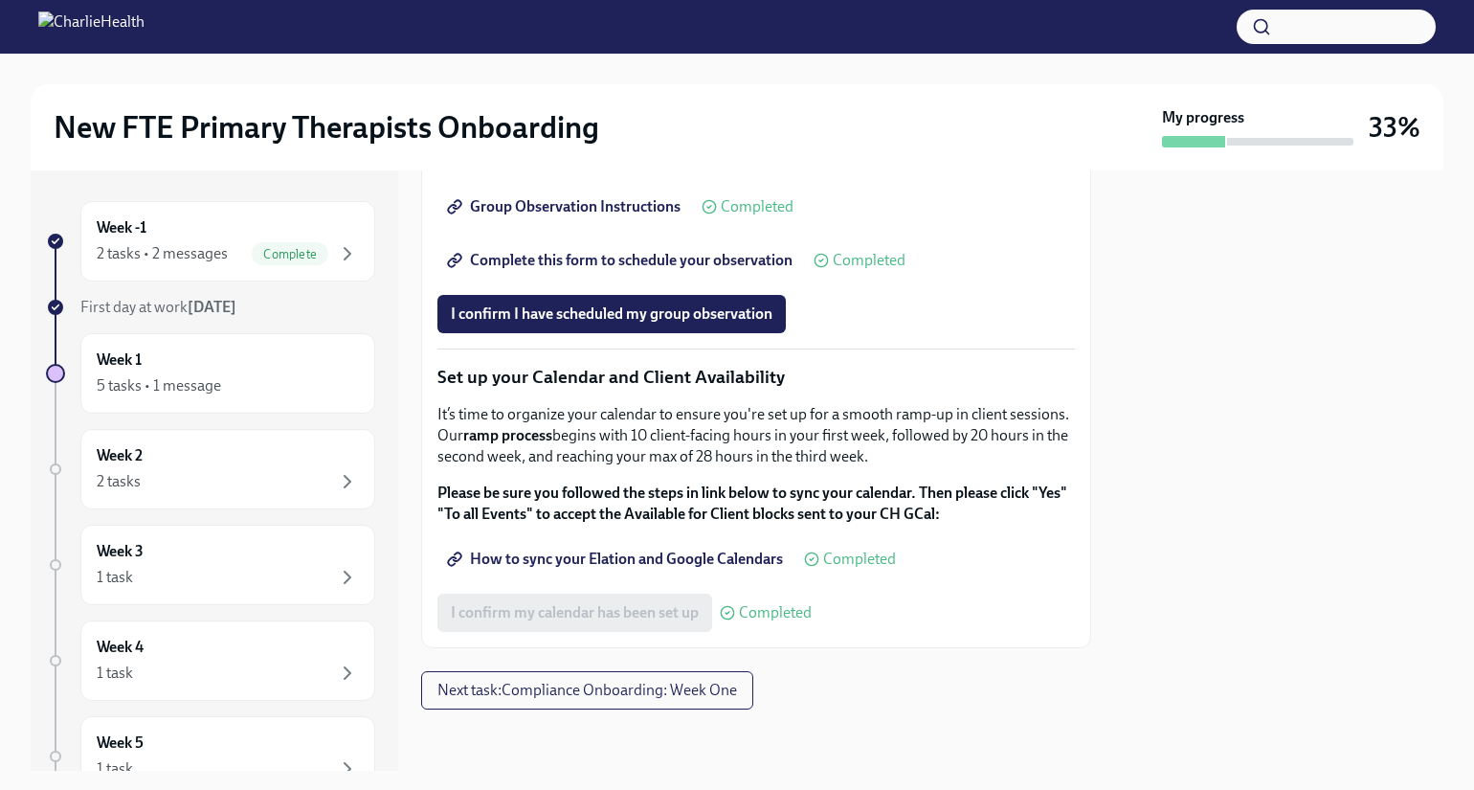
scroll to position [3005, 0]
click at [586, 684] on span "Next task : Compliance Onboarding: Week One" at bounding box center [587, 690] width 300 height 19
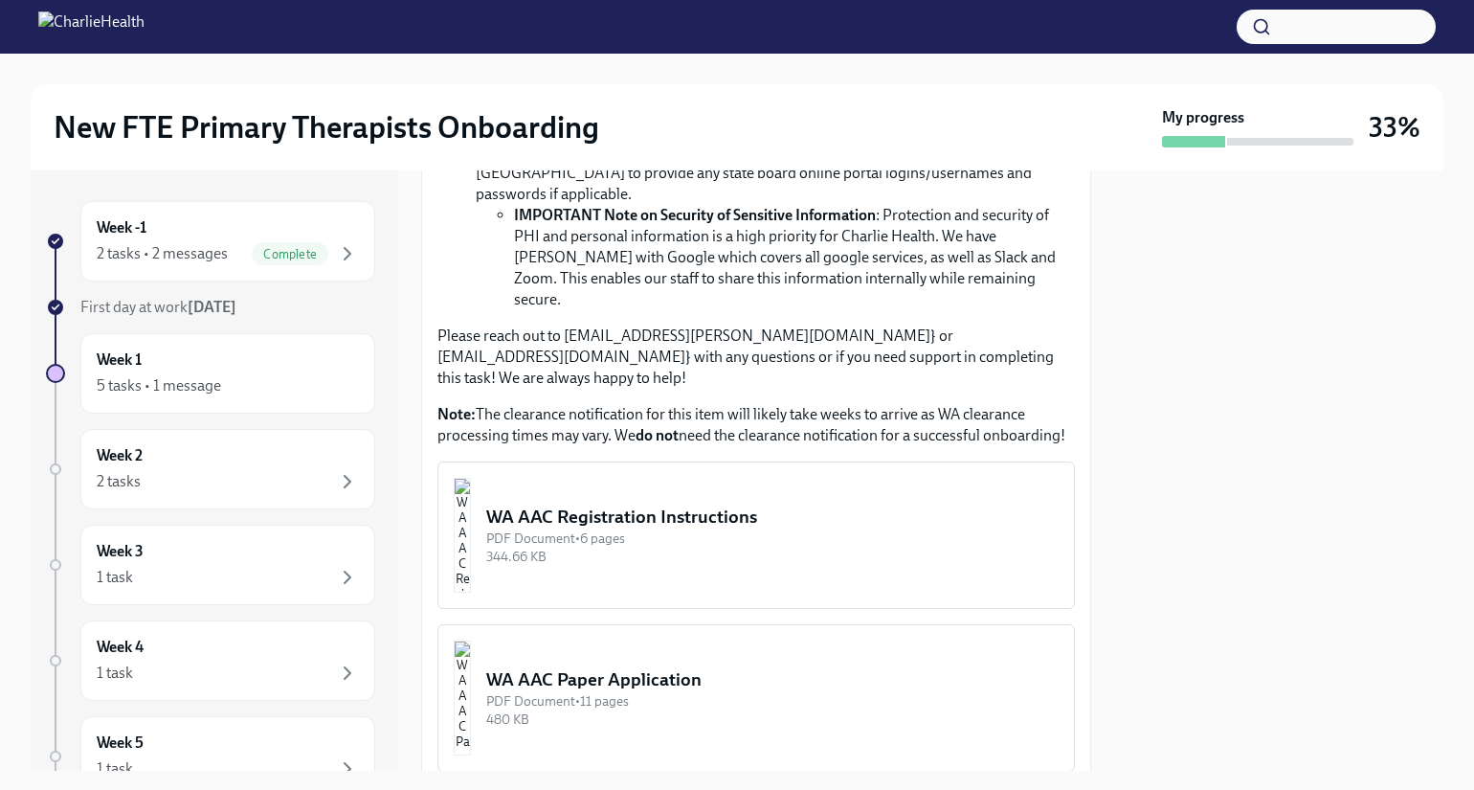
scroll to position [1601, 0]
